Goal: Transaction & Acquisition: Obtain resource

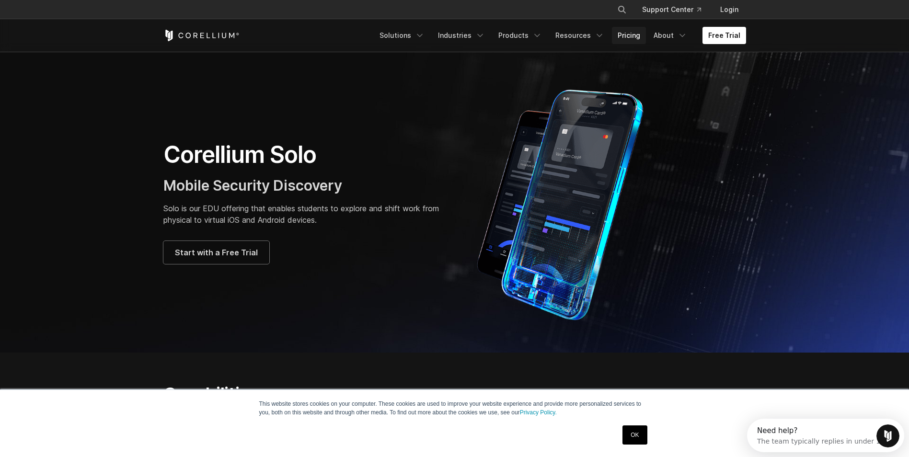
click at [624, 38] on link "Pricing" at bounding box center [629, 35] width 34 height 17
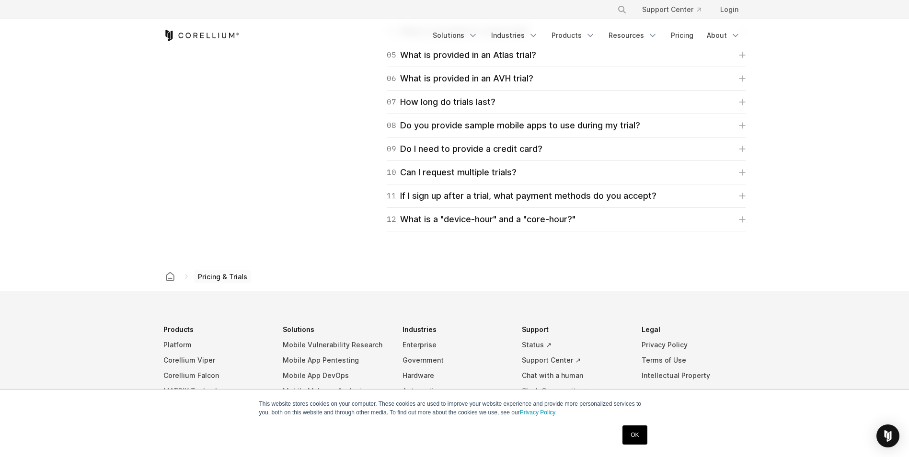
scroll to position [1358, 0]
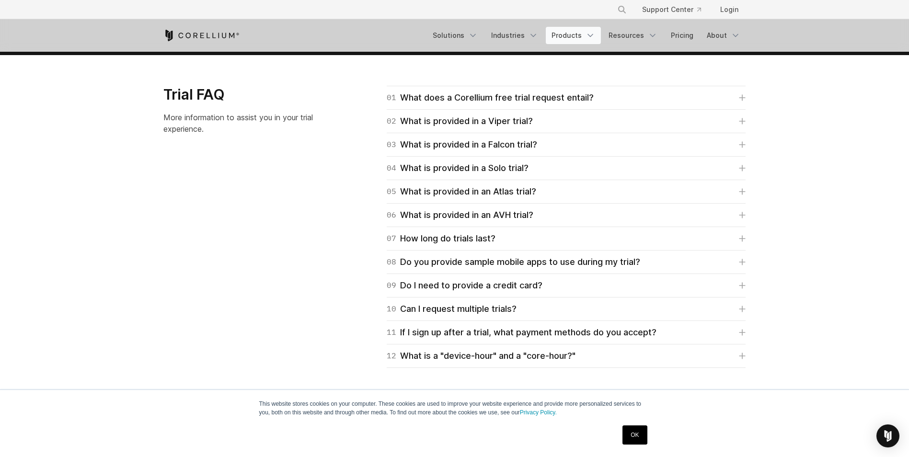
click at [566, 33] on link "Products" at bounding box center [573, 35] width 55 height 17
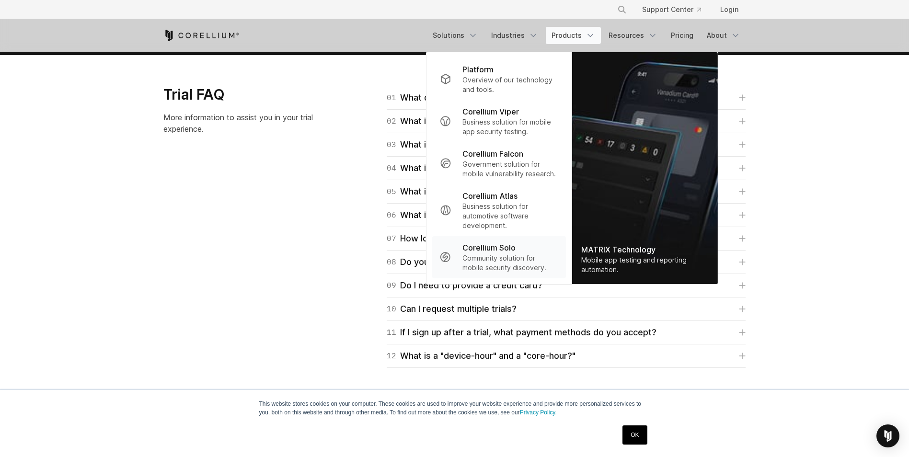
click at [500, 256] on p "Community solution for mobile security discovery." at bounding box center [510, 263] width 95 height 19
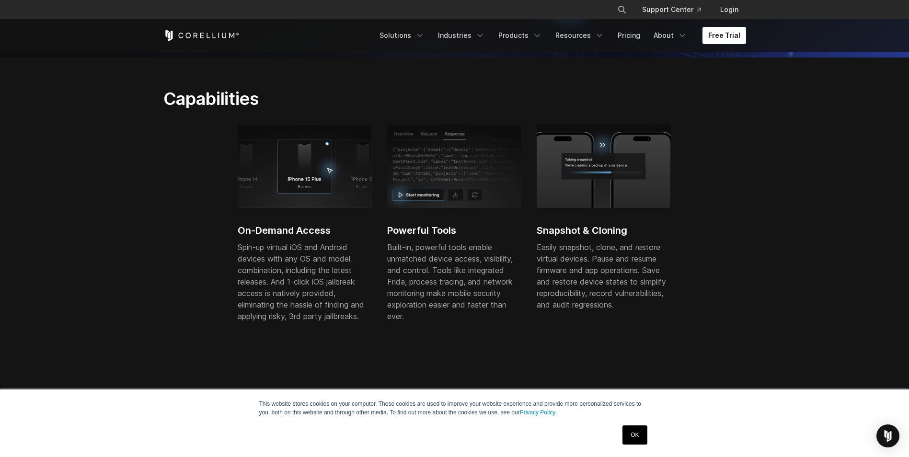
scroll to position [336, 0]
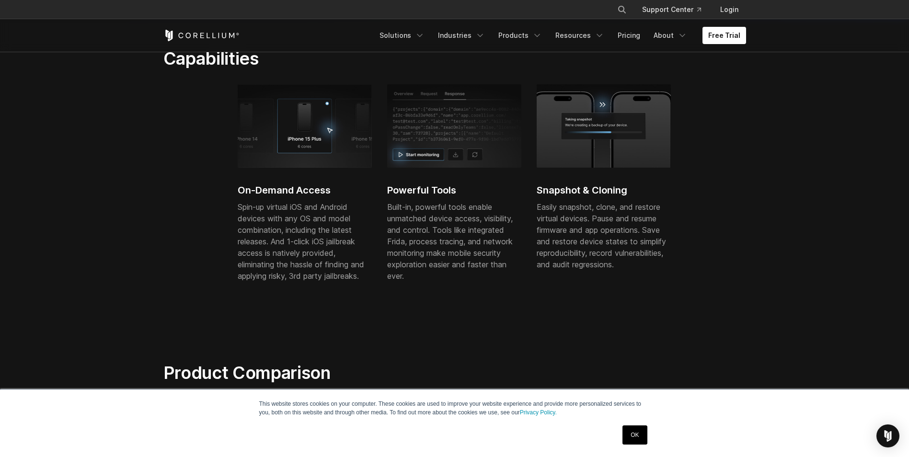
click at [637, 437] on link "OK" at bounding box center [635, 435] width 24 height 19
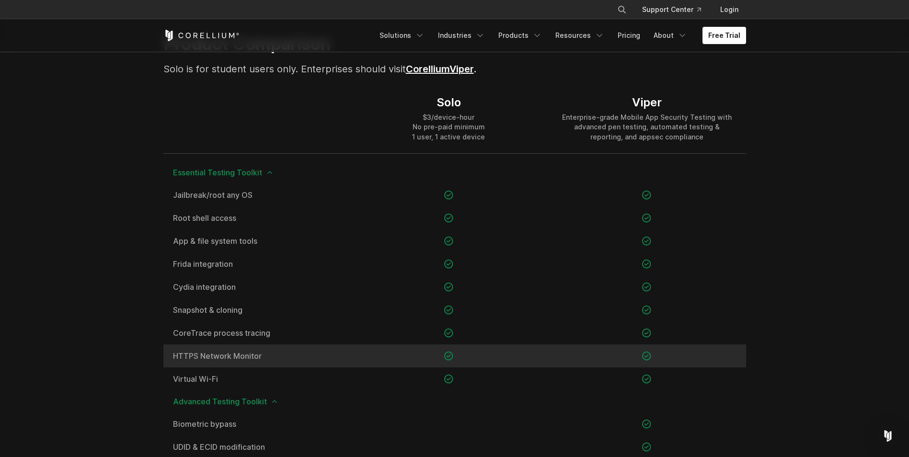
scroll to position [671, 0]
